Goal: Use online tool/utility: Utilize a website feature to perform a specific function

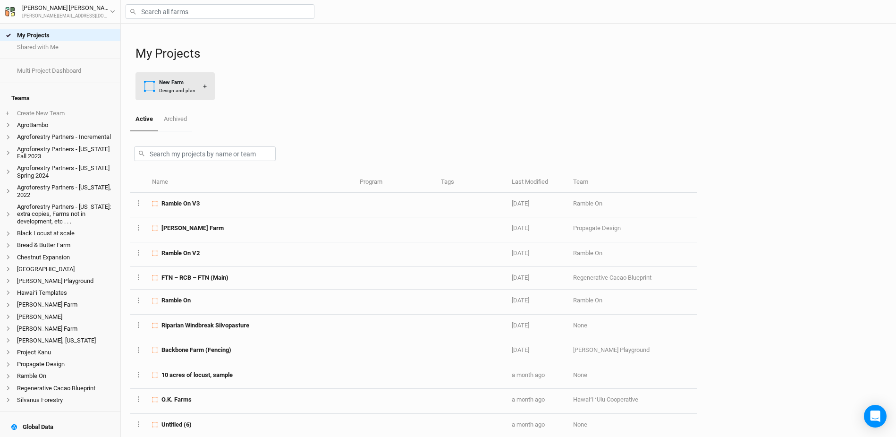
click at [189, 83] on div "New Farm" at bounding box center [177, 82] width 36 height 8
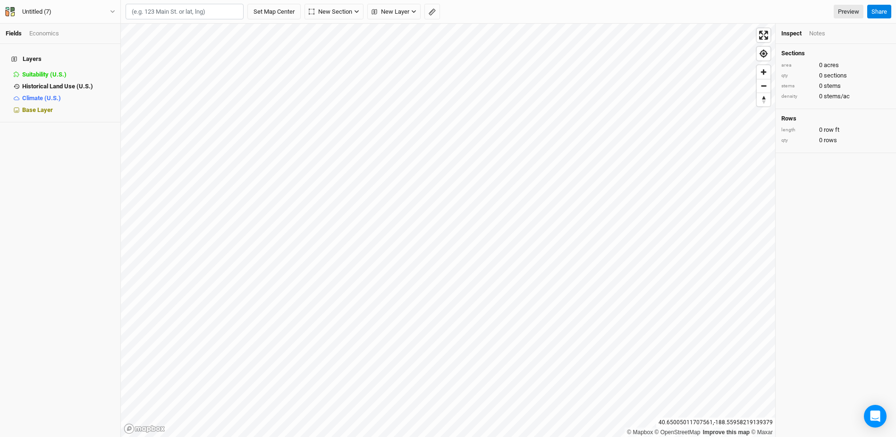
click at [158, 12] on input "text" at bounding box center [185, 12] width 118 height 16
click at [181, 46] on div "Brooktondale, [US_STATE] 14817, [GEOGRAPHIC_DATA]" at bounding box center [204, 51] width 118 height 16
type input "[STREET_ADDRESS][PERSON_NAME][US_STATE]"
click at [404, 11] on span "New Layer" at bounding box center [390, 11] width 38 height 9
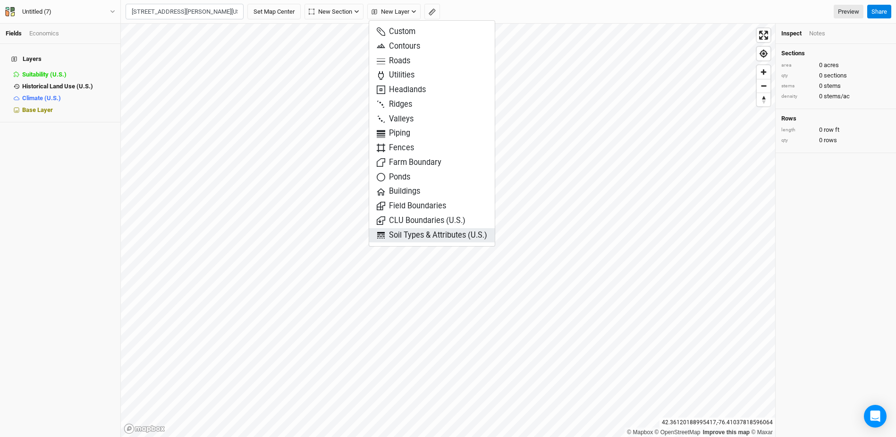
click at [437, 238] on span "Soil Types & Attributes (U.S.)" at bounding box center [432, 235] width 110 height 11
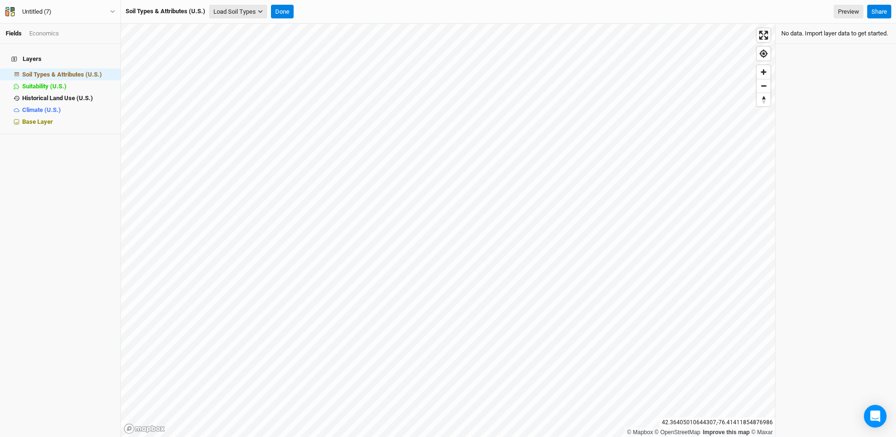
click at [244, 14] on button "Load Soil Types" at bounding box center [238, 12] width 58 height 14
click at [270, 22] on button "Load for Current View" at bounding box center [247, 28] width 75 height 12
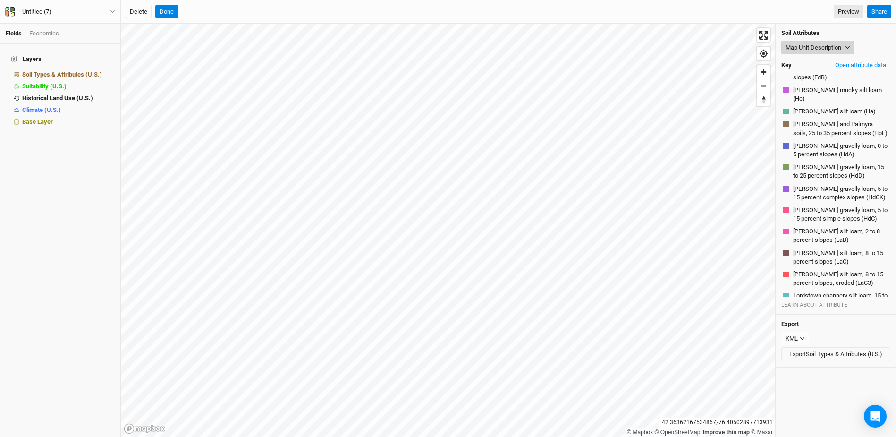
scroll to position [35, 0]
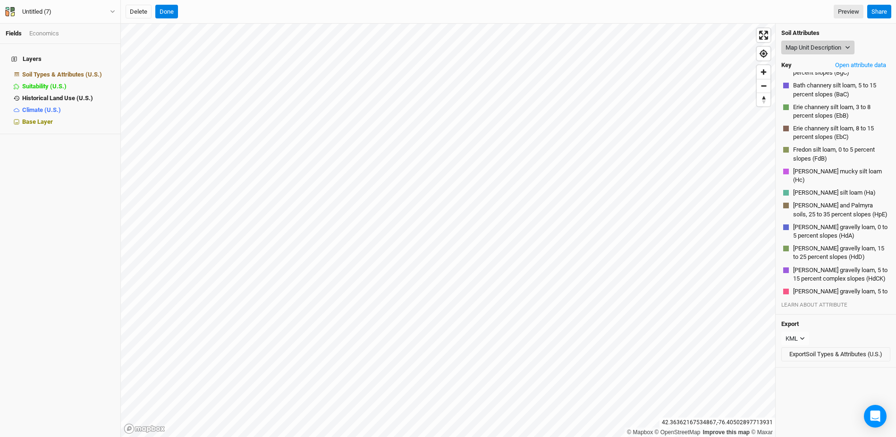
click at [817, 47] on button "Map Unit Description" at bounding box center [817, 48] width 73 height 14
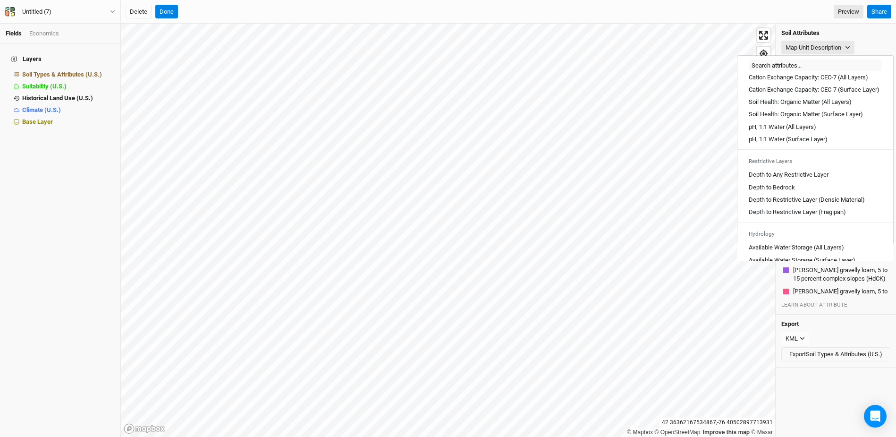
scroll to position [199, 0]
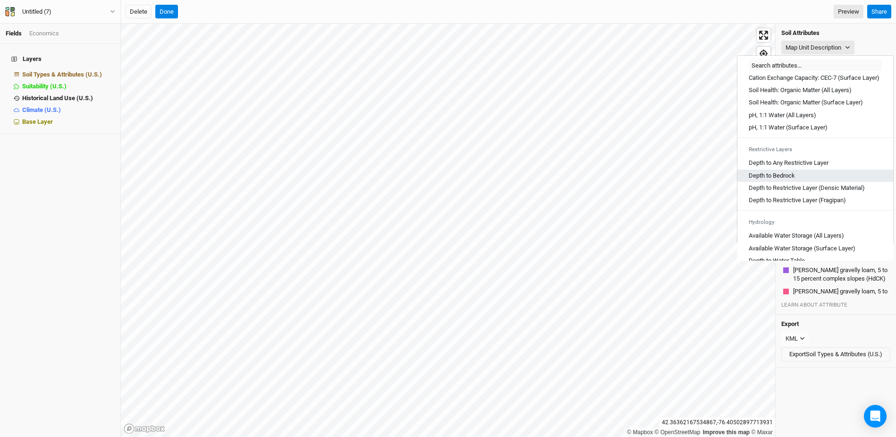
click at [790, 180] on Bedrock "Depth to Bedrock" at bounding box center [772, 175] width 46 height 8
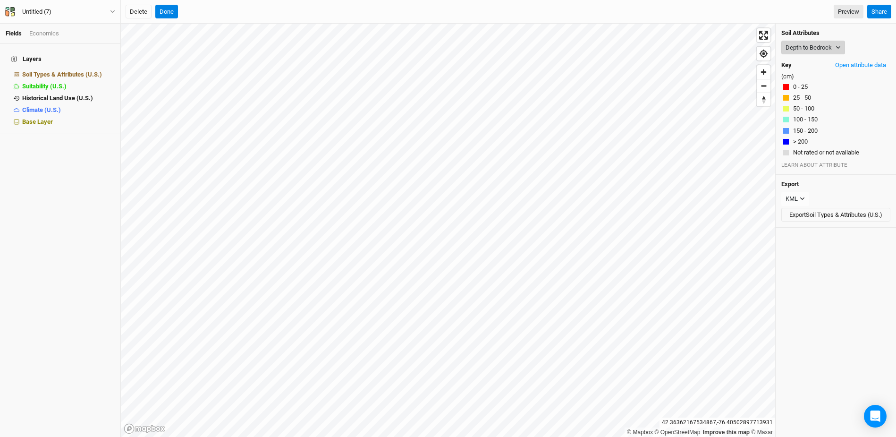
click at [810, 49] on button "Depth to Bedrock" at bounding box center [813, 48] width 64 height 14
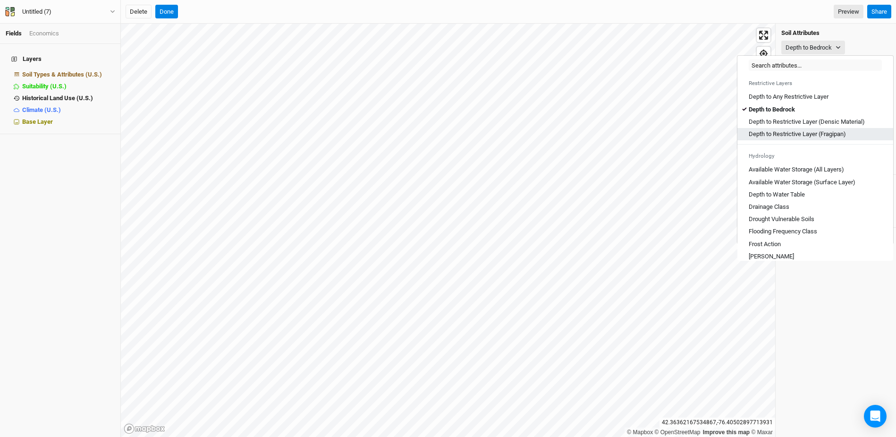
scroll to position [270, 0]
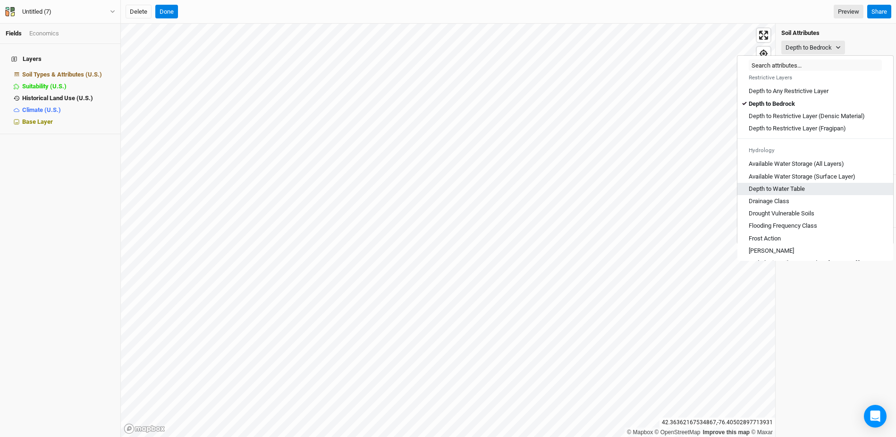
click at [817, 193] on div "Depth to Water Table" at bounding box center [815, 189] width 133 height 8
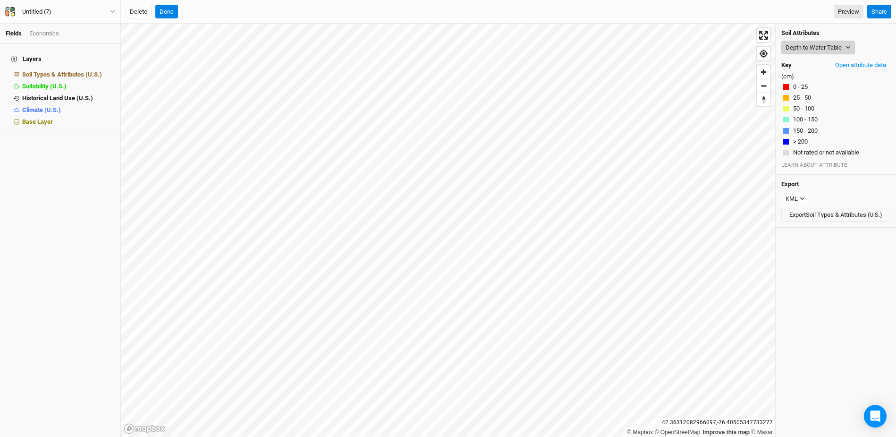
click at [813, 52] on button "Depth to Water Table" at bounding box center [818, 48] width 74 height 14
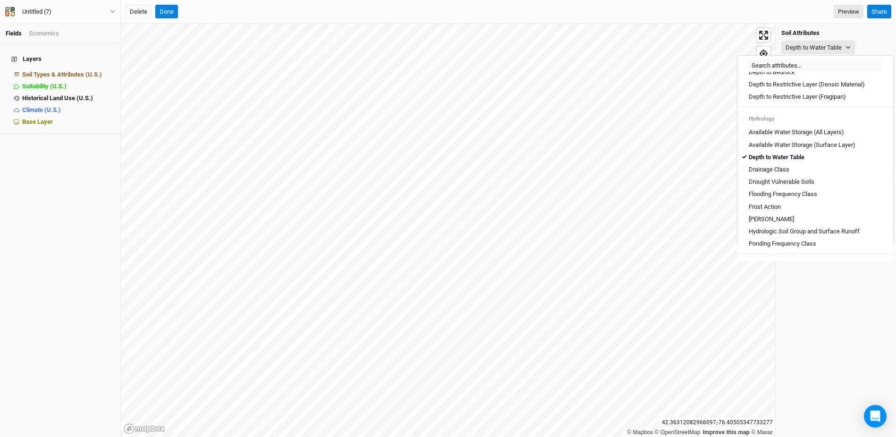
scroll to position [313, 0]
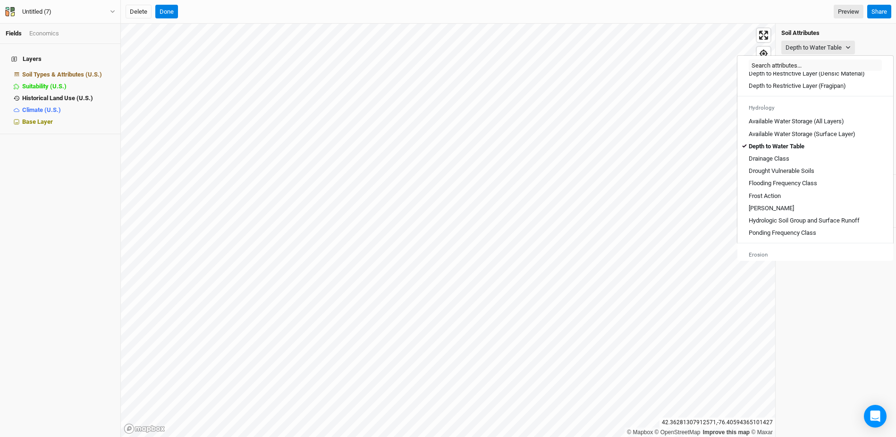
click at [839, 326] on div "Depth to Water Table Export CSV Map unit Depth (cm) Acres in AOI Percent of AOI…" at bounding box center [835, 230] width 120 height 413
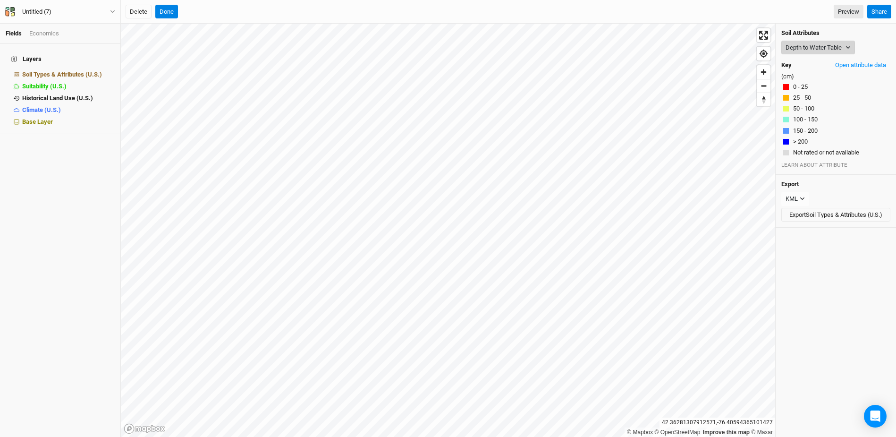
click at [818, 48] on button "Depth to Water Table" at bounding box center [818, 48] width 74 height 14
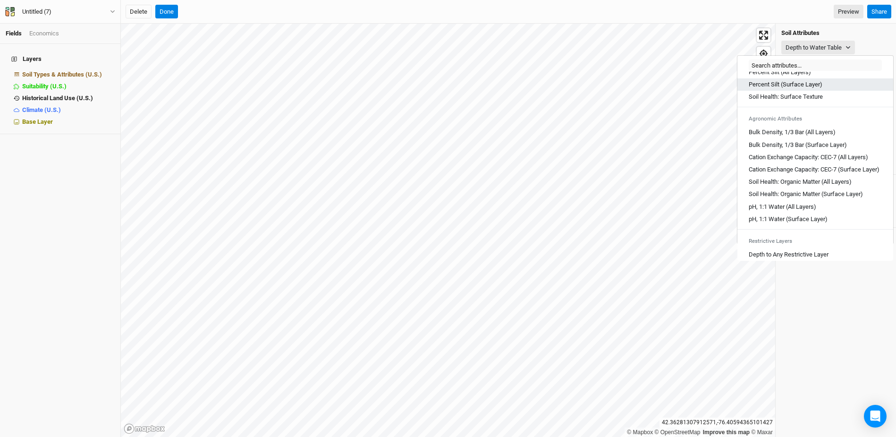
scroll to position [114, 0]
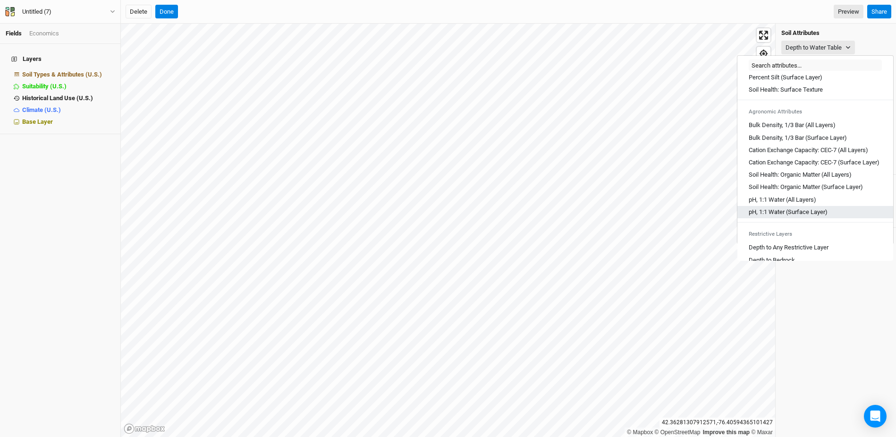
click at [792, 216] on Layer\) "pH, 1:1 Water (Surface Layer)" at bounding box center [788, 212] width 79 height 8
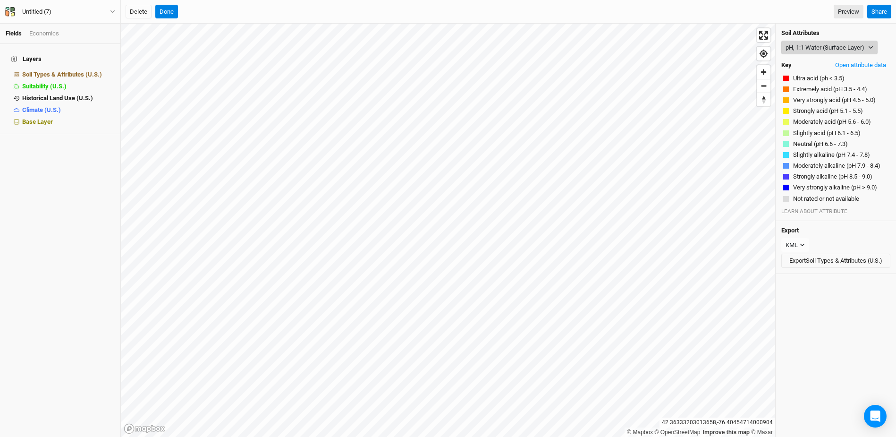
click at [814, 48] on button "pH, 1:1 Water (Surface Layer)" at bounding box center [829, 48] width 96 height 14
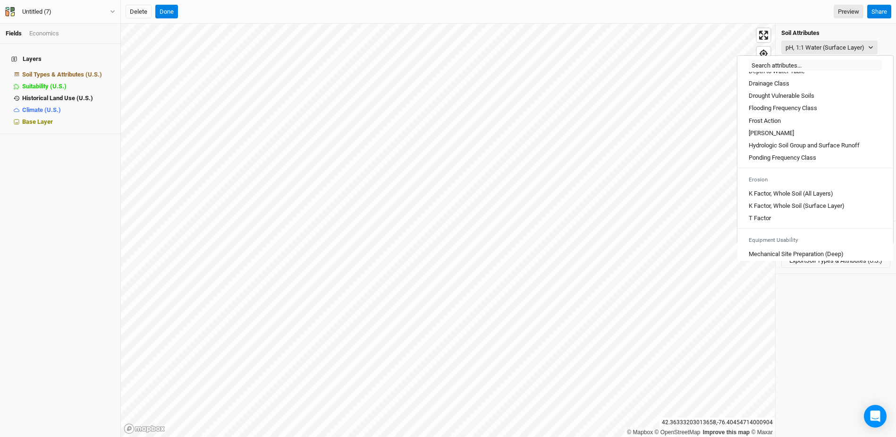
scroll to position [394, 0]
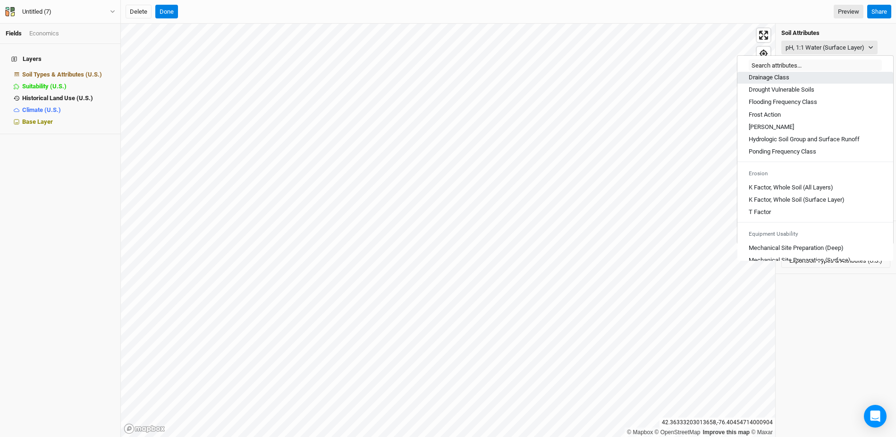
click at [797, 82] on div "Drainage Class" at bounding box center [815, 77] width 133 height 8
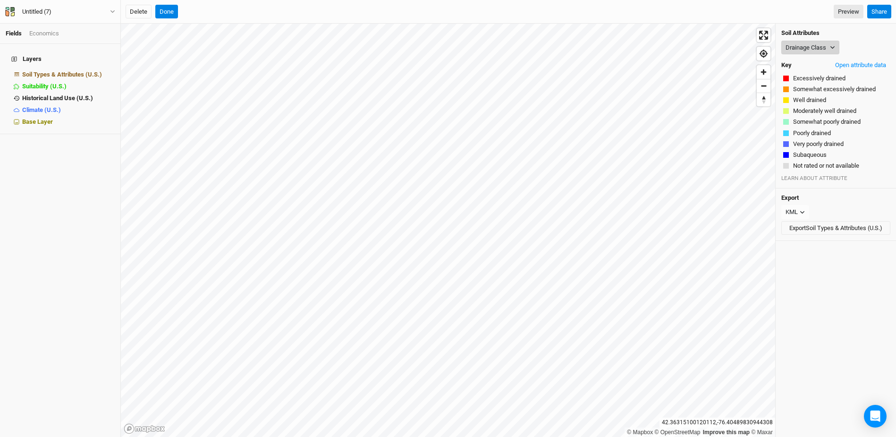
click at [825, 46] on button "Drainage Class" at bounding box center [810, 48] width 58 height 14
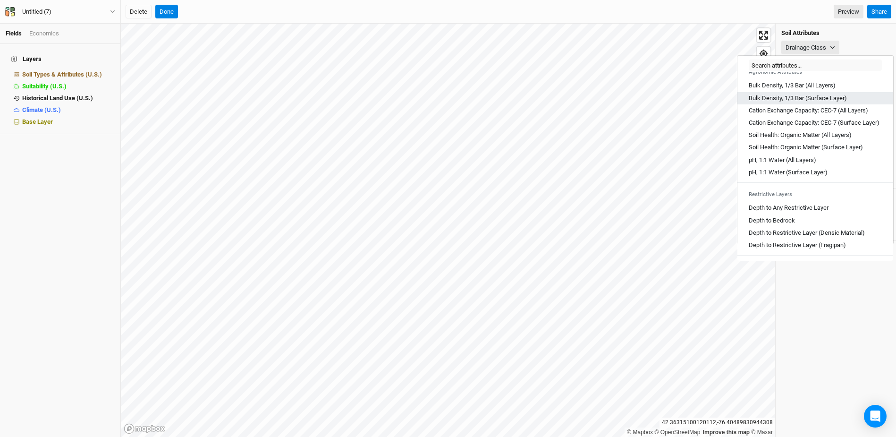
scroll to position [155, 0]
click at [107, 92] on span "hide" at bounding box center [108, 98] width 12 height 12
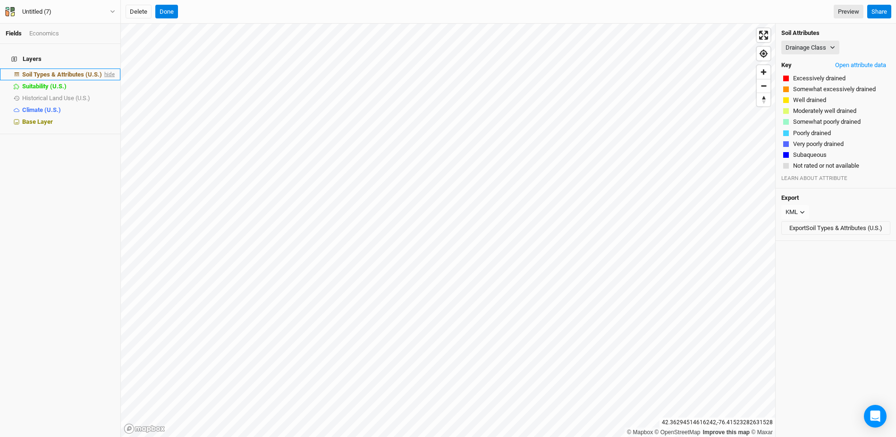
click at [111, 68] on span "hide" at bounding box center [108, 74] width 12 height 12
click at [104, 70] on span "show" at bounding box center [107, 74] width 15 height 12
click at [111, 71] on span "hide" at bounding box center [108, 74] width 12 height 12
